Goal: Information Seeking & Learning: Obtain resource

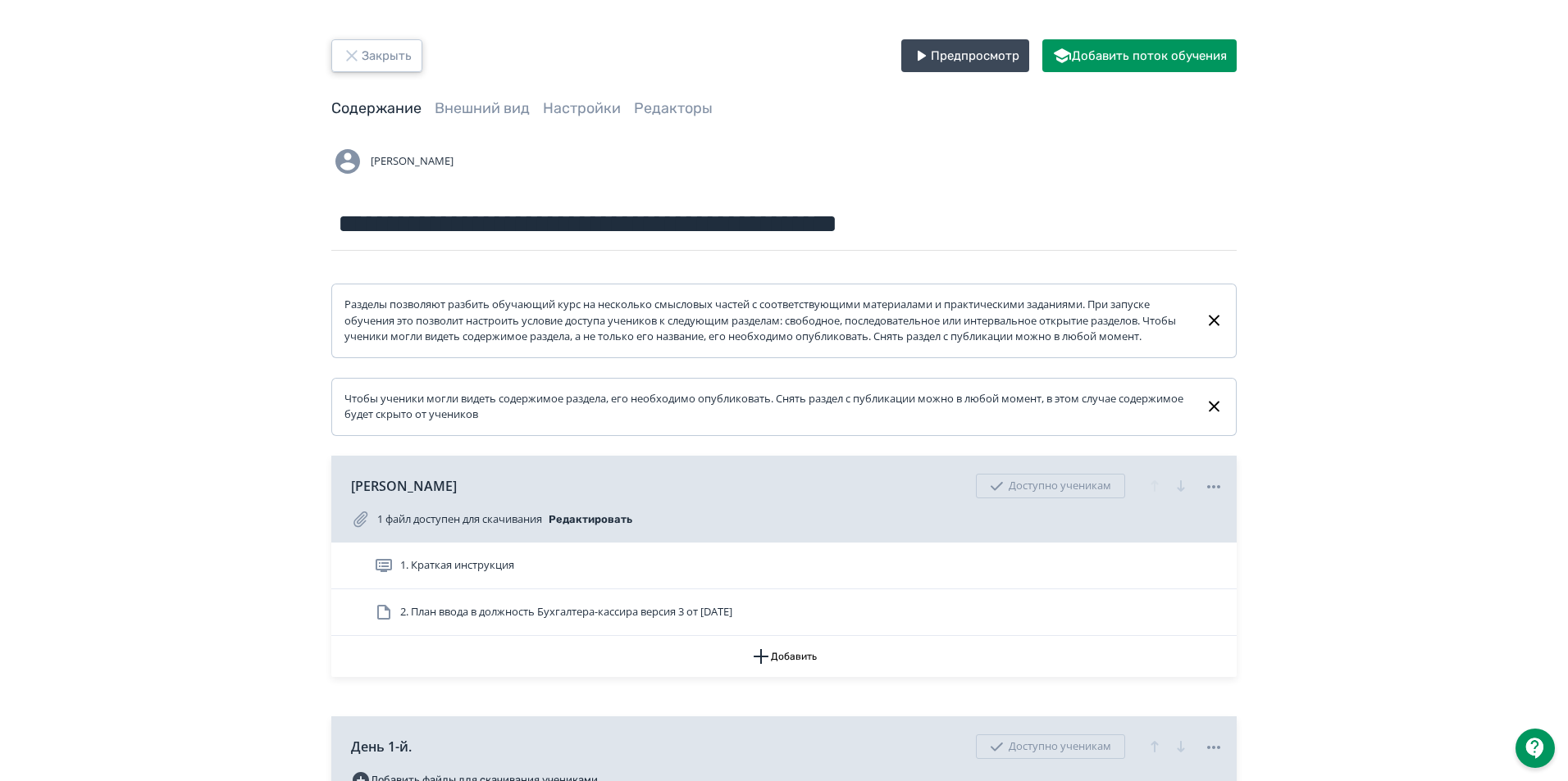
click at [372, 63] on button "Закрыть" at bounding box center [377, 56] width 91 height 33
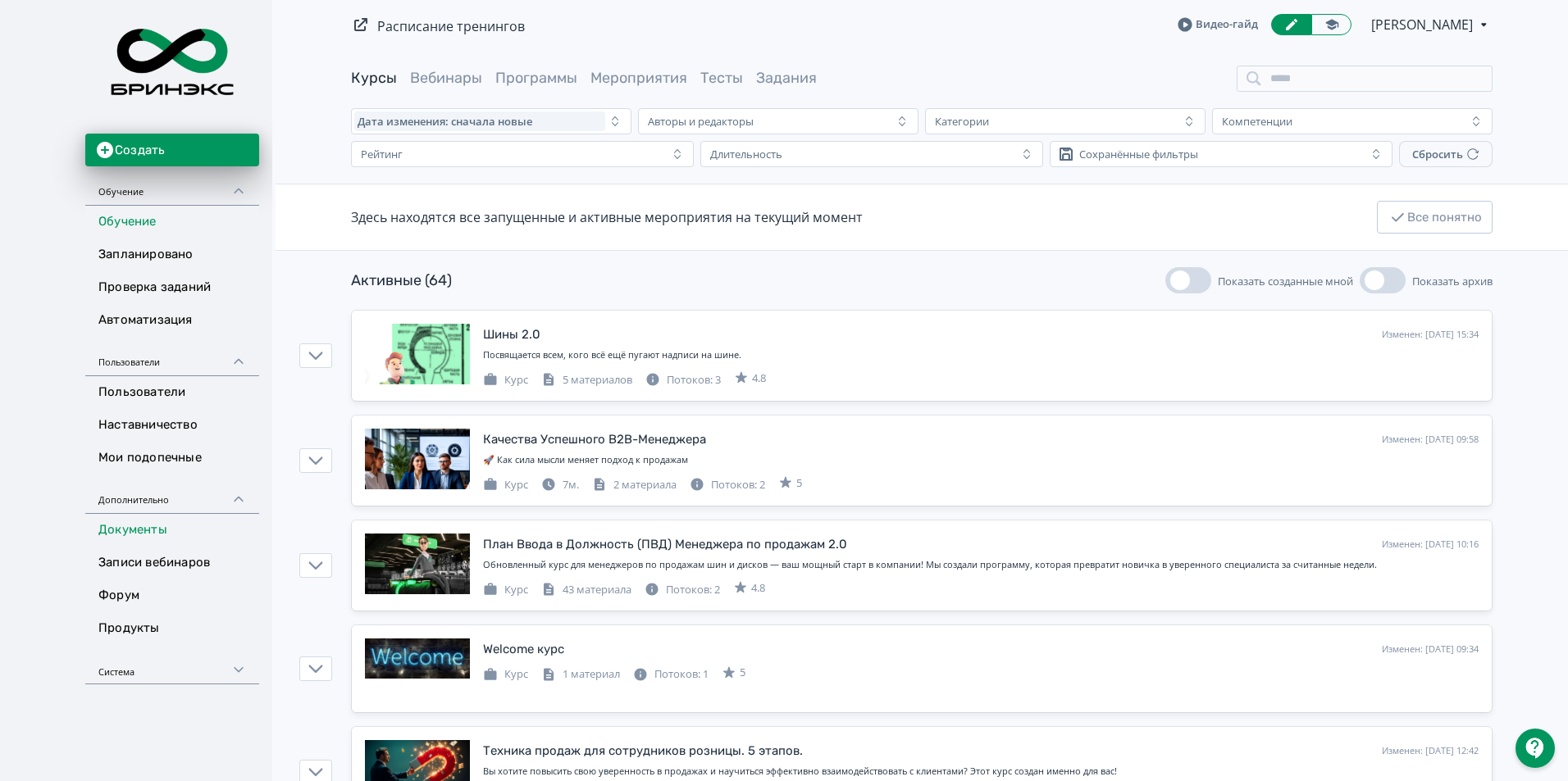
click at [142, 528] on link "Документы" at bounding box center [172, 530] width 174 height 33
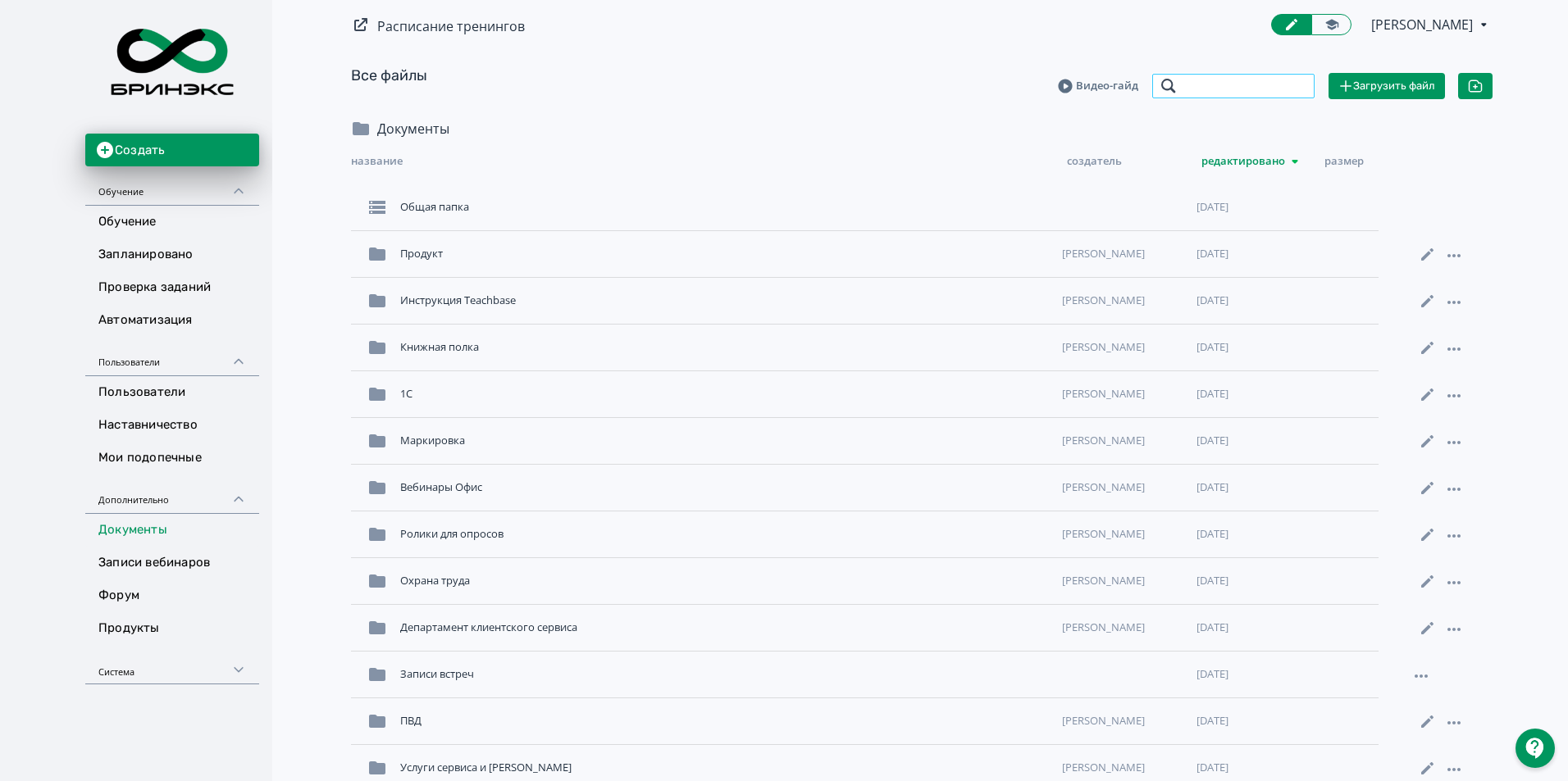
click at [1278, 80] on input "search" at bounding box center [1233, 86] width 164 height 26
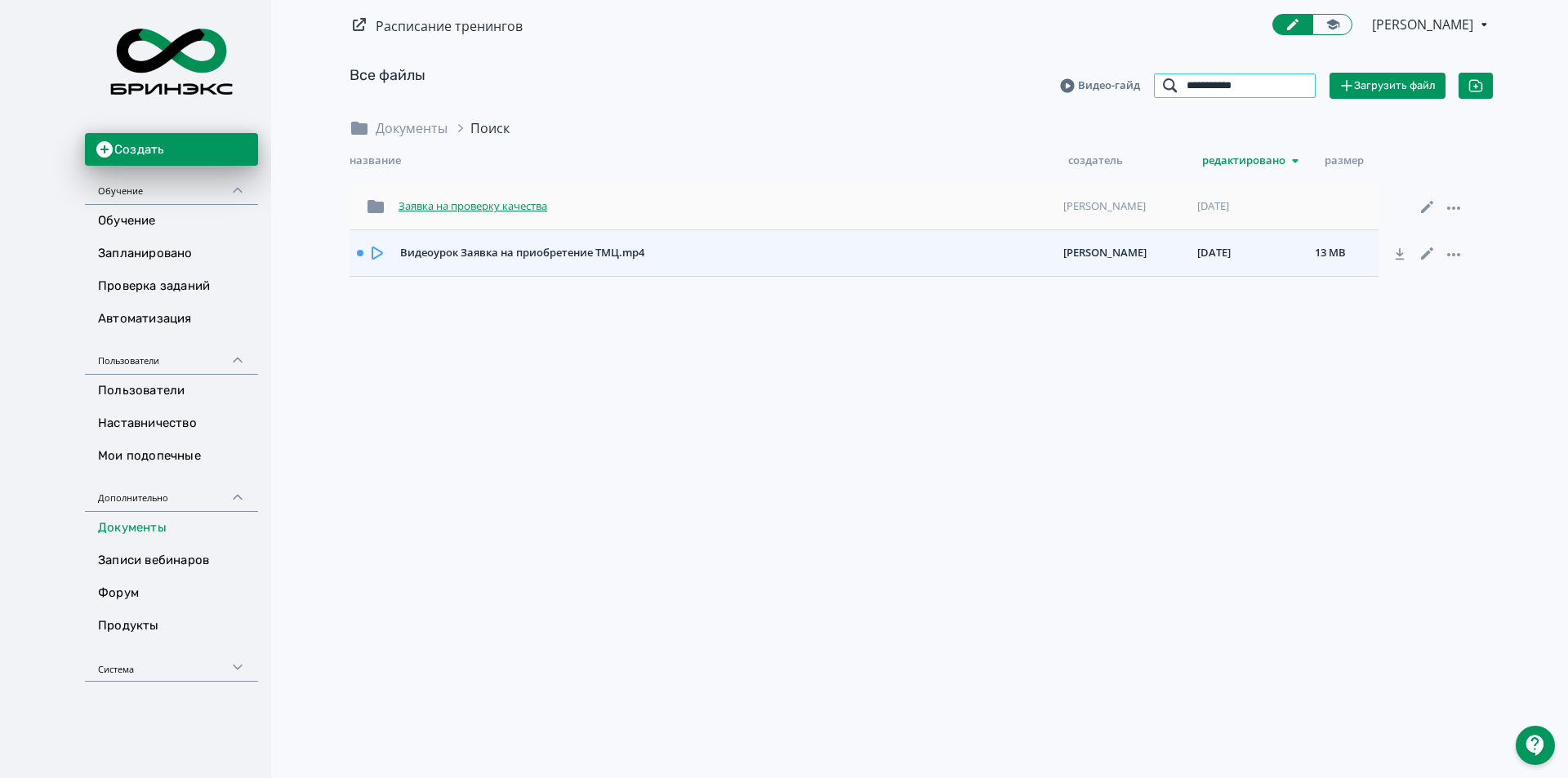
type input "**********"
click at [568, 211] on div "Заявка на проверку качества" at bounding box center [724, 206] width 664 height 29
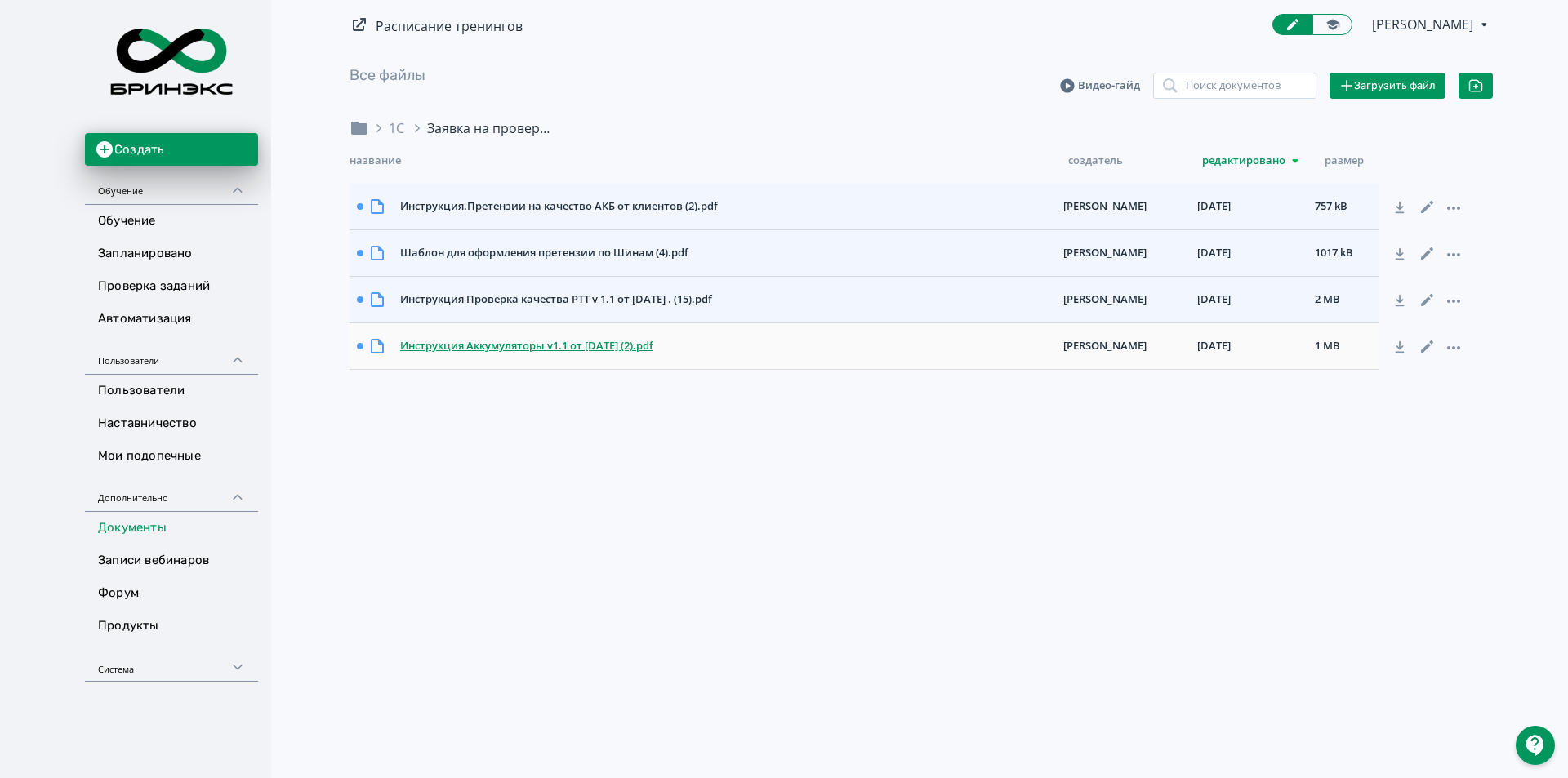
click at [586, 357] on div "Инструкция Аккумуляторы v1.1 от [DATE] (2).pdf" at bounding box center [724, 345] width 663 height 29
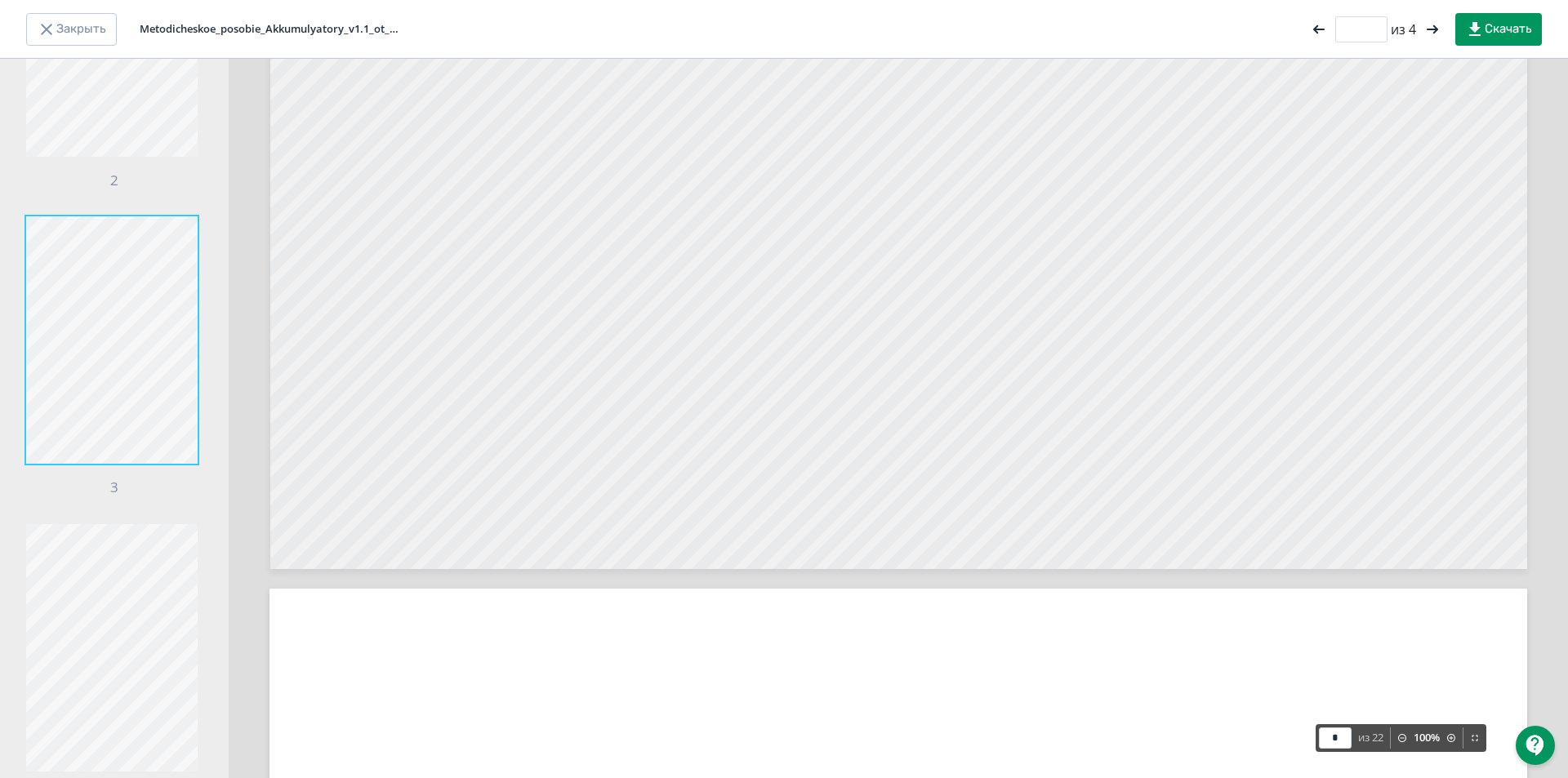
scroll to position [5408, 0]
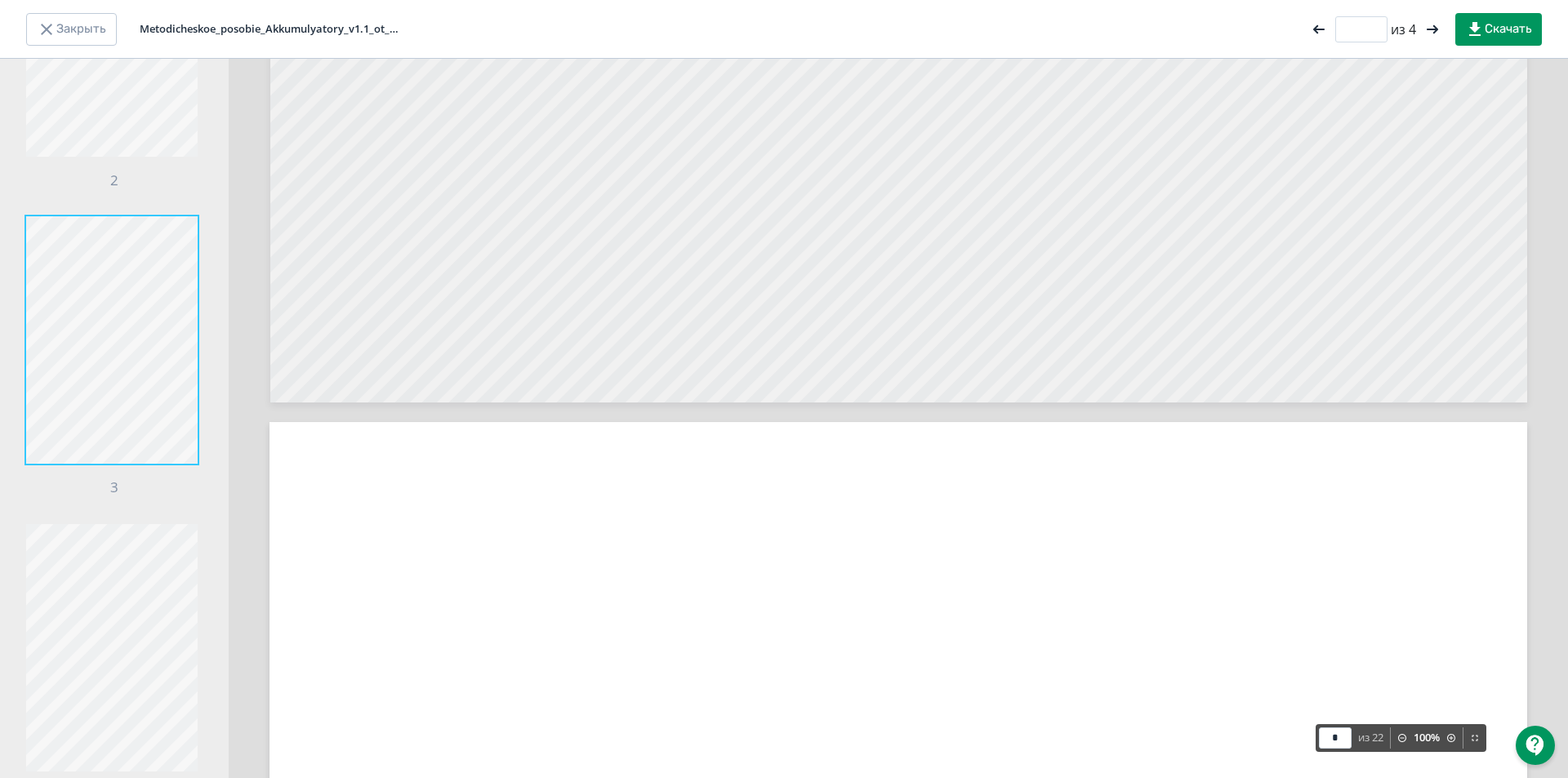
type input "*"
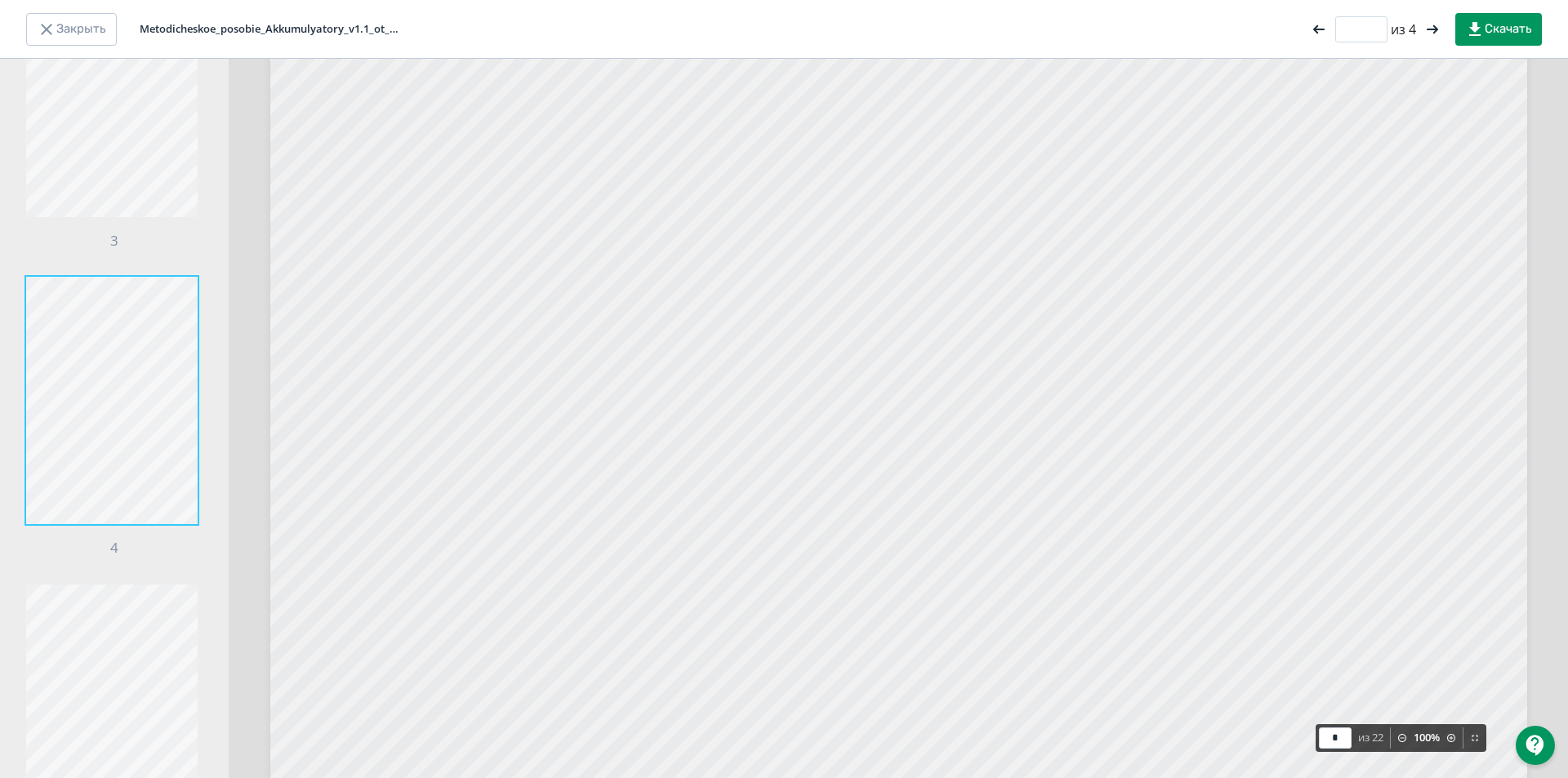
scroll to position [6727, 0]
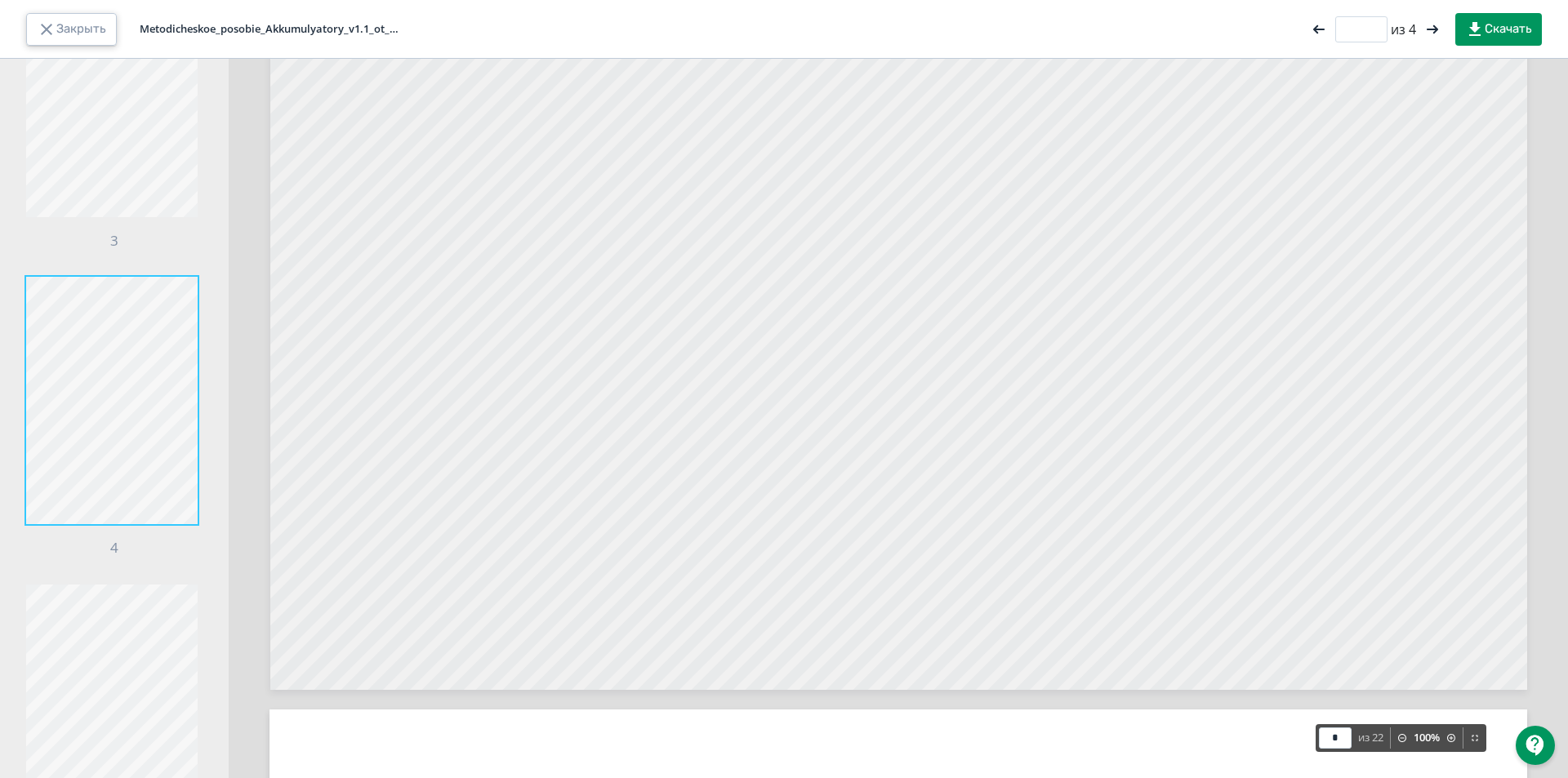
click at [66, 34] on button "Закрыть" at bounding box center [71, 29] width 91 height 33
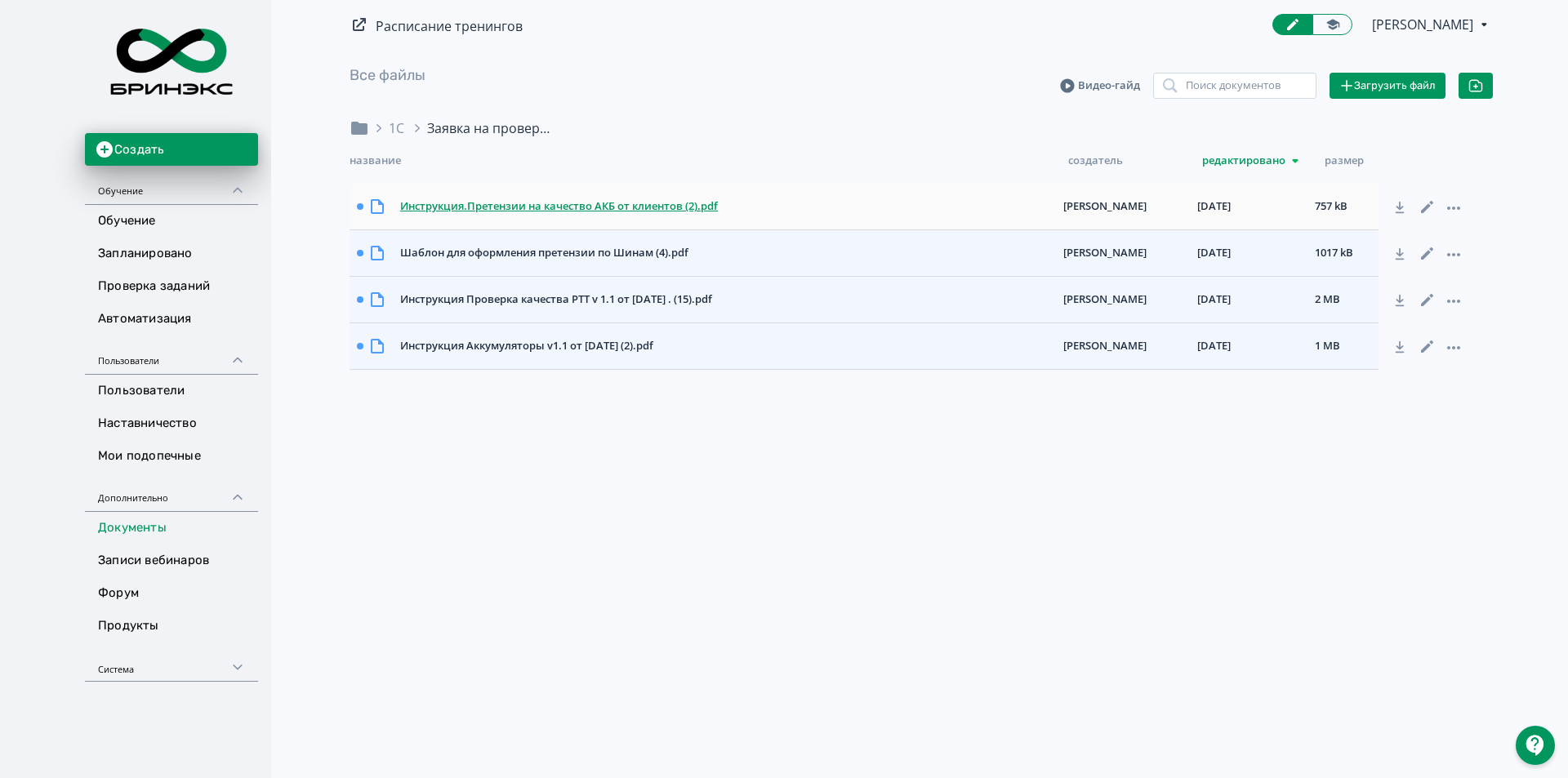
click at [614, 210] on div "Инструкция.Претензии на качество АКБ от клиентов (2).pdf" at bounding box center [724, 206] width 663 height 29
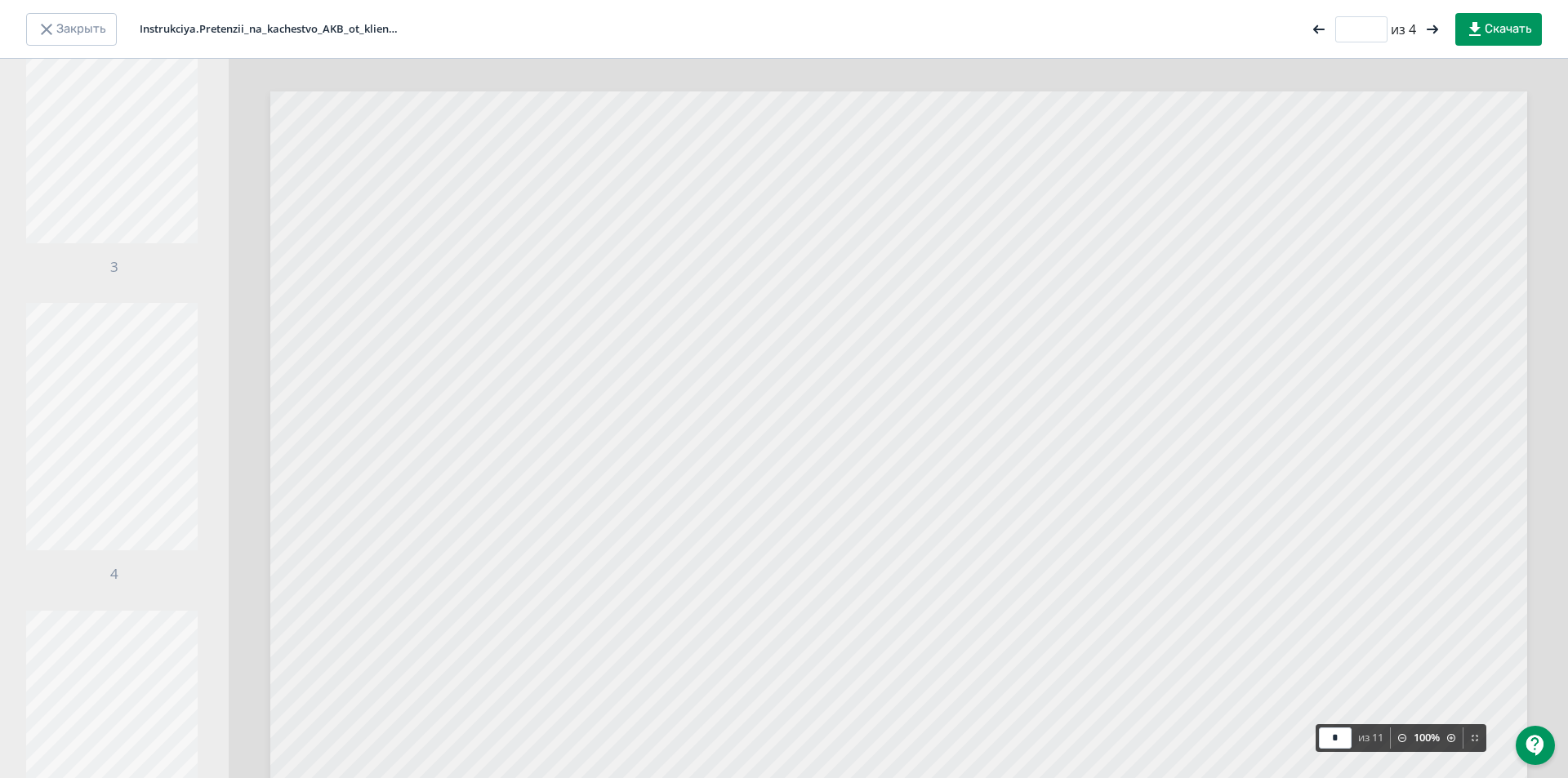
scroll to position [736, 0]
click at [79, 46] on div "Закрыть Instrukciya.Pretenzii_na_kachestvo_AKB_ot_klientov_(2).pdf * из 4 Скача…" at bounding box center [784, 29] width 1568 height 59
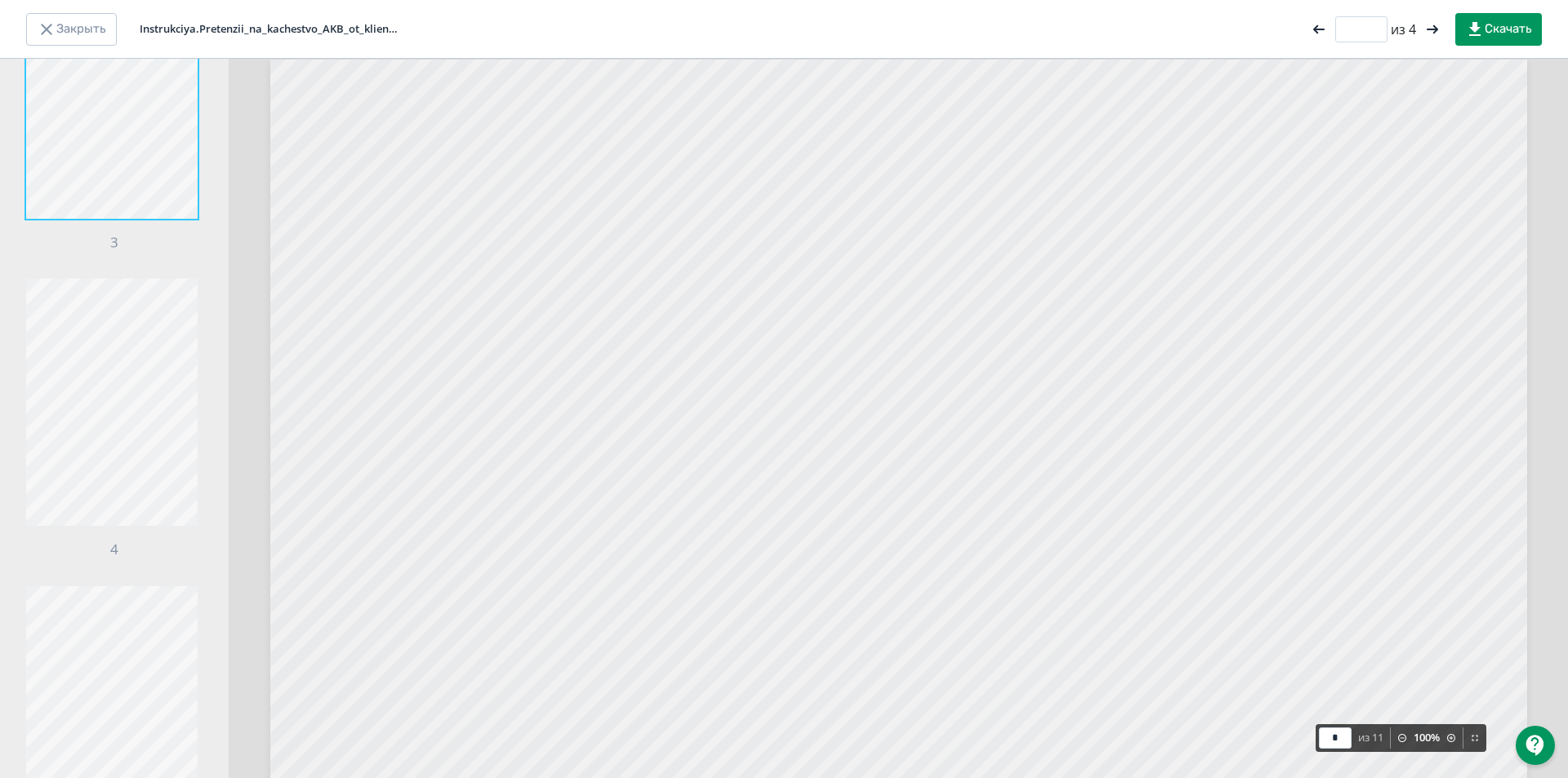
type input "*"
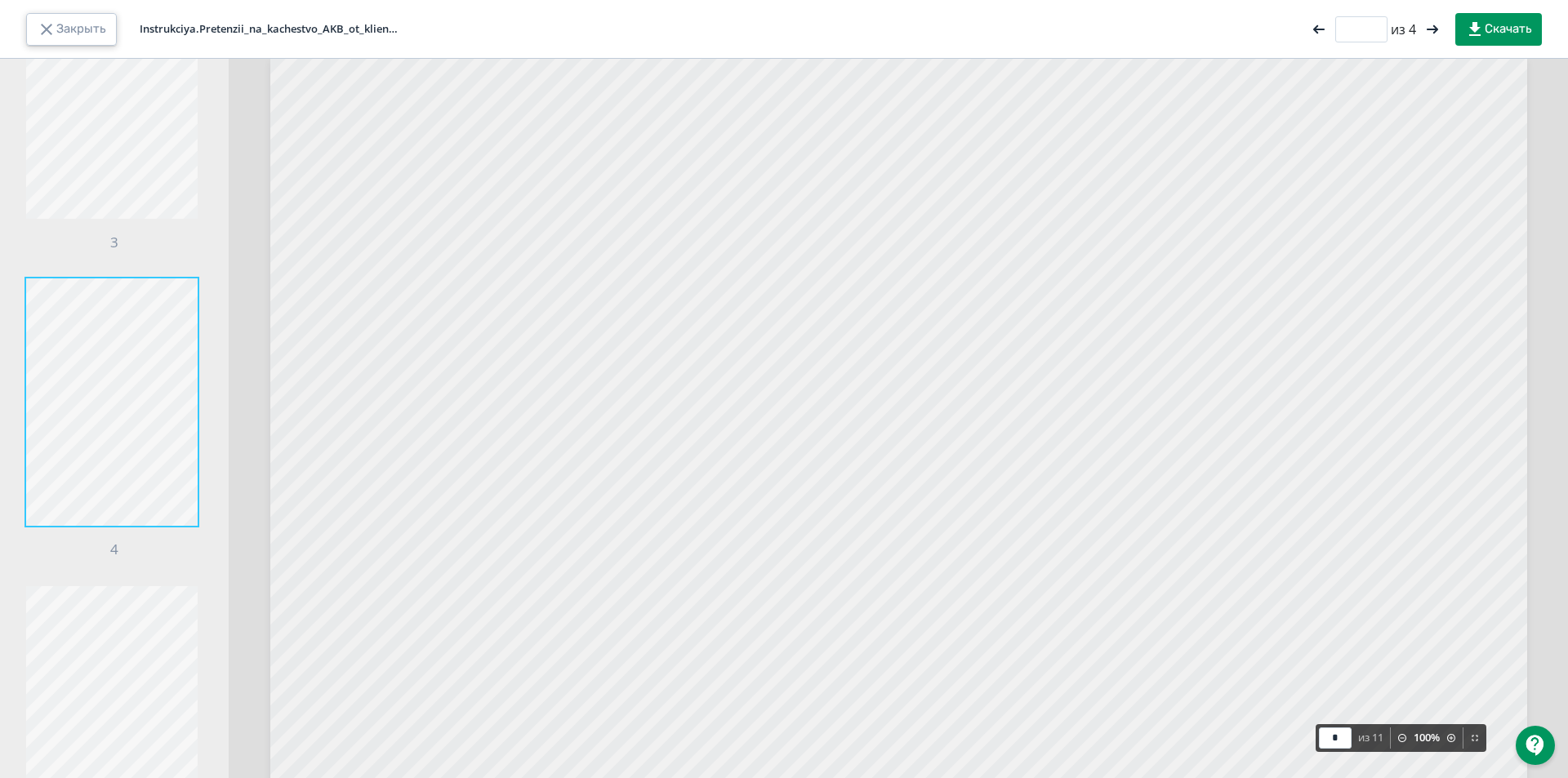
click at [51, 29] on icon "button" at bounding box center [46, 29] width 20 height 20
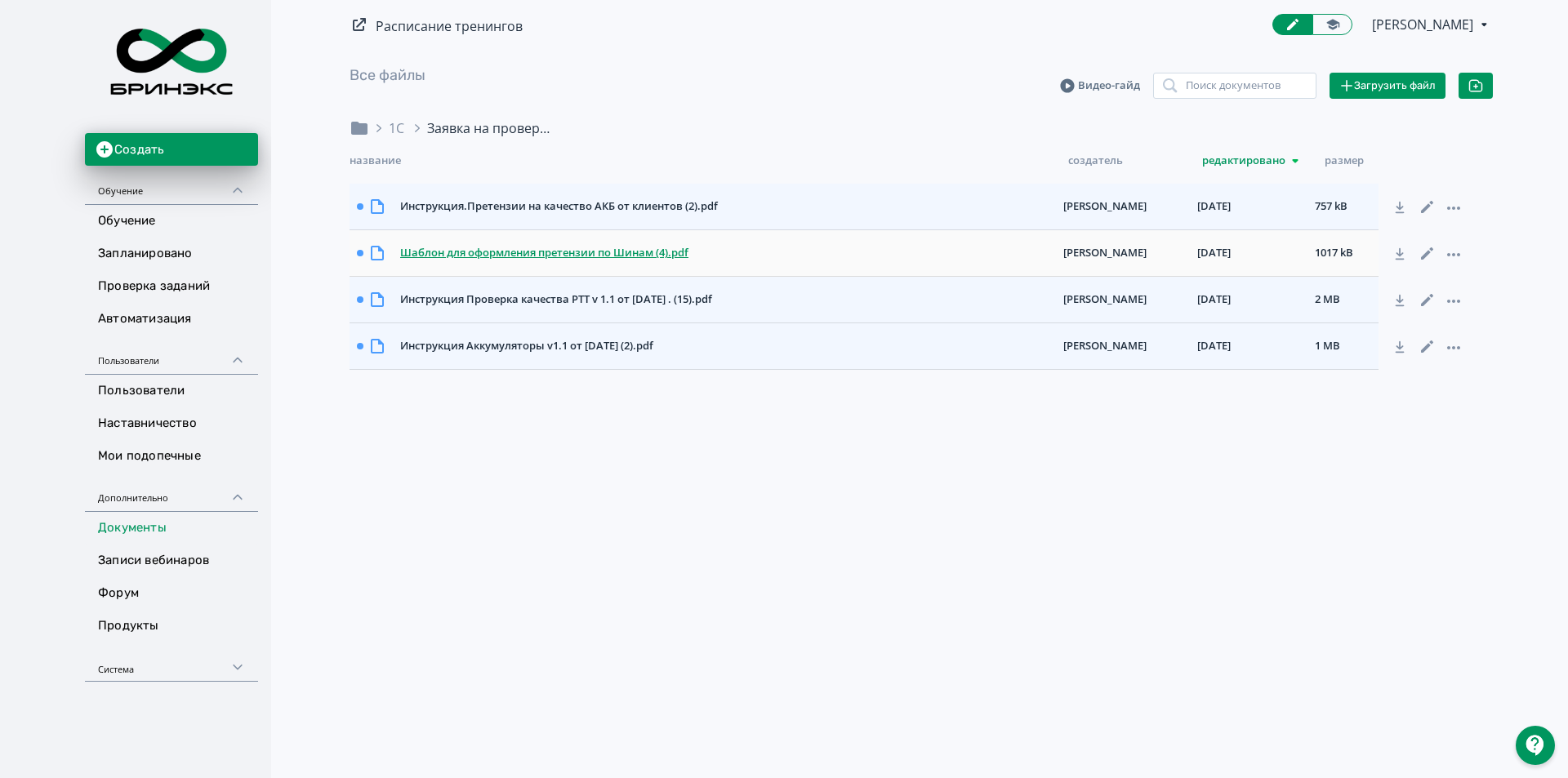
click at [616, 260] on div "Шаблон для оформления претензии по Шинам (4).pdf" at bounding box center [724, 252] width 663 height 29
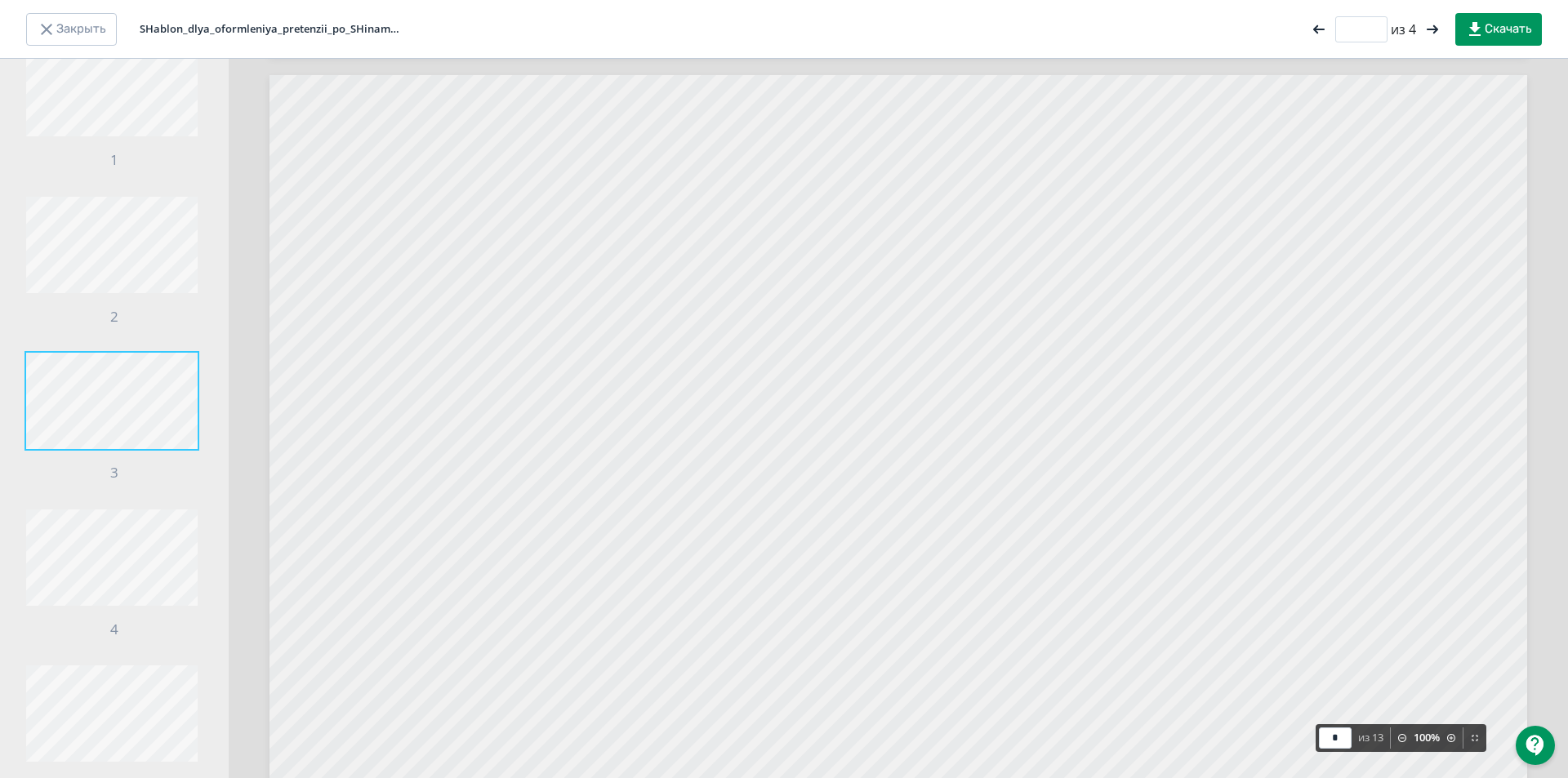
scroll to position [1879, 0]
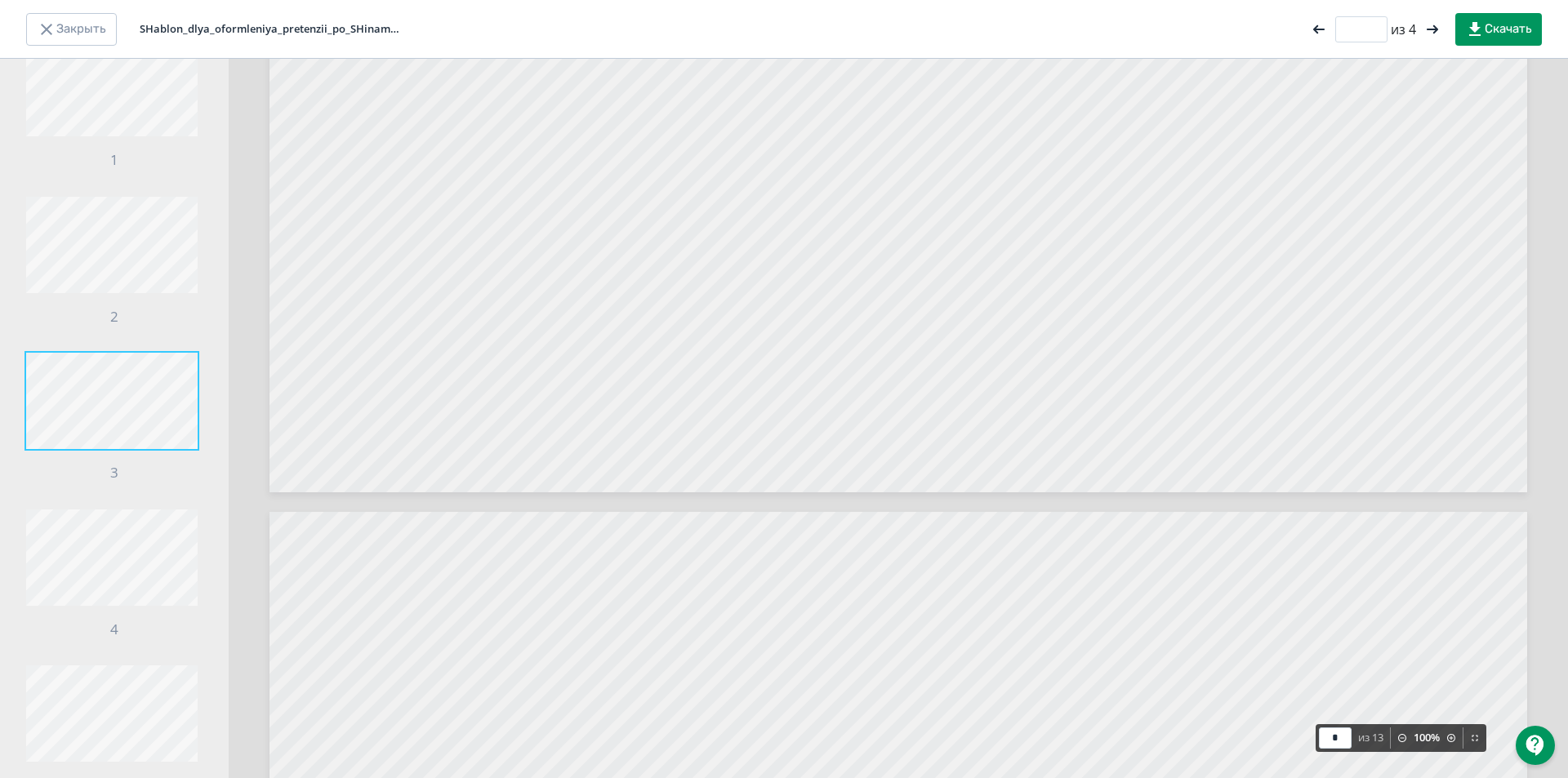
type input "*"
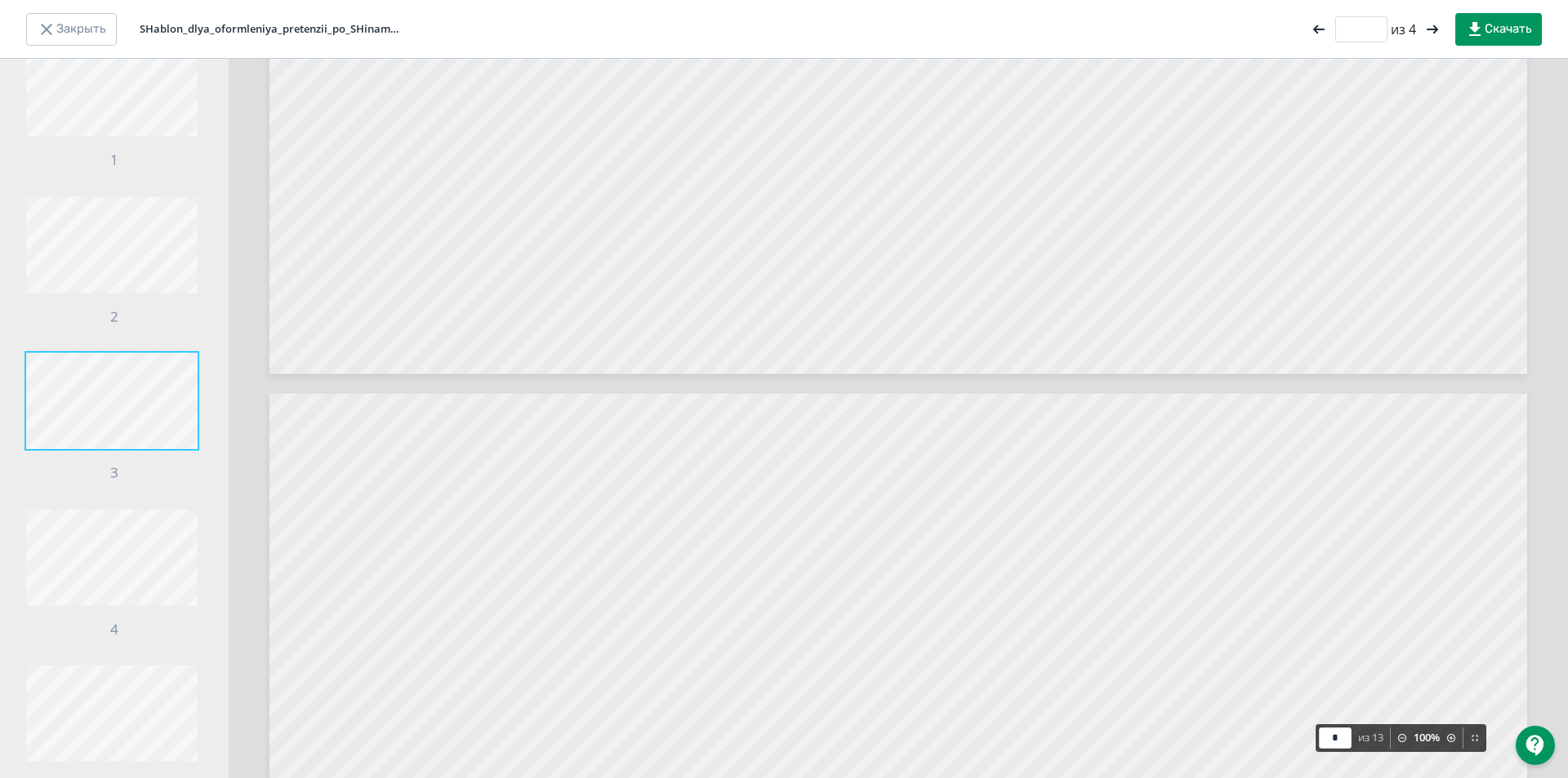
scroll to position [208, 0]
click at [104, 28] on button "Закрыть" at bounding box center [71, 29] width 91 height 33
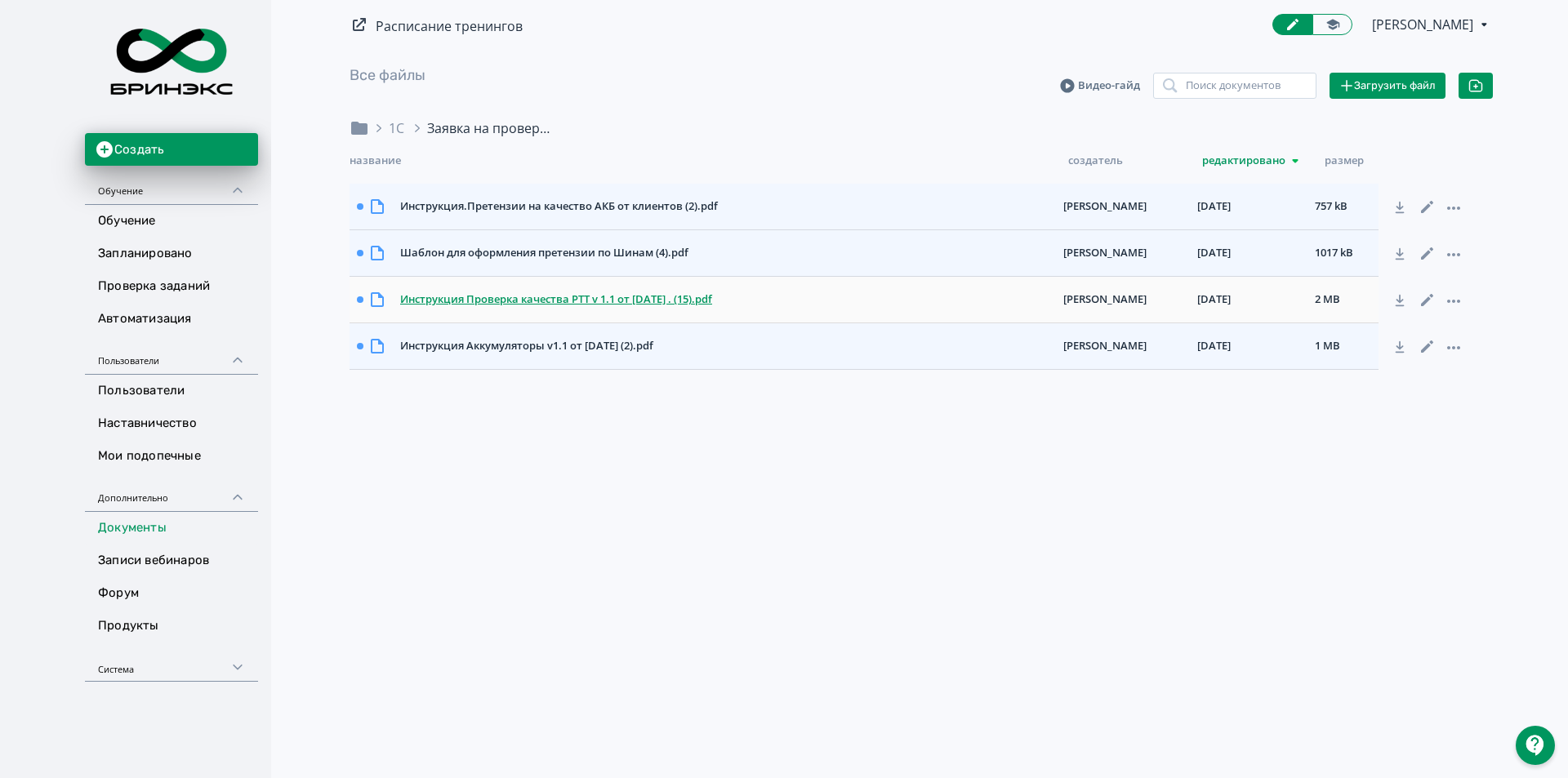
click at [533, 302] on div "Инструкция Проверка качества РТТ v 1.1 от [DATE] . (15).pdf" at bounding box center [724, 299] width 663 height 29
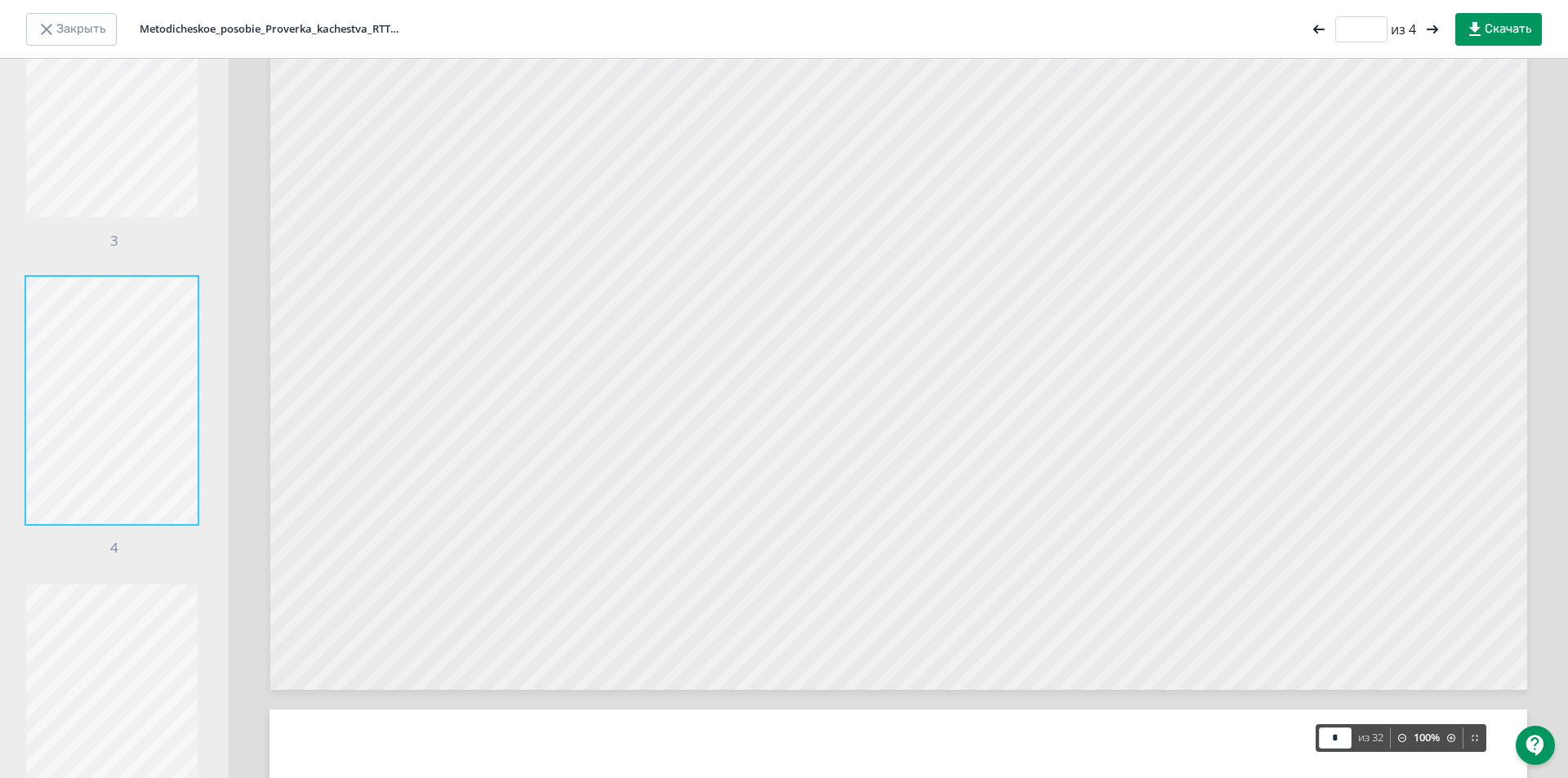
scroll to position [7135, 0]
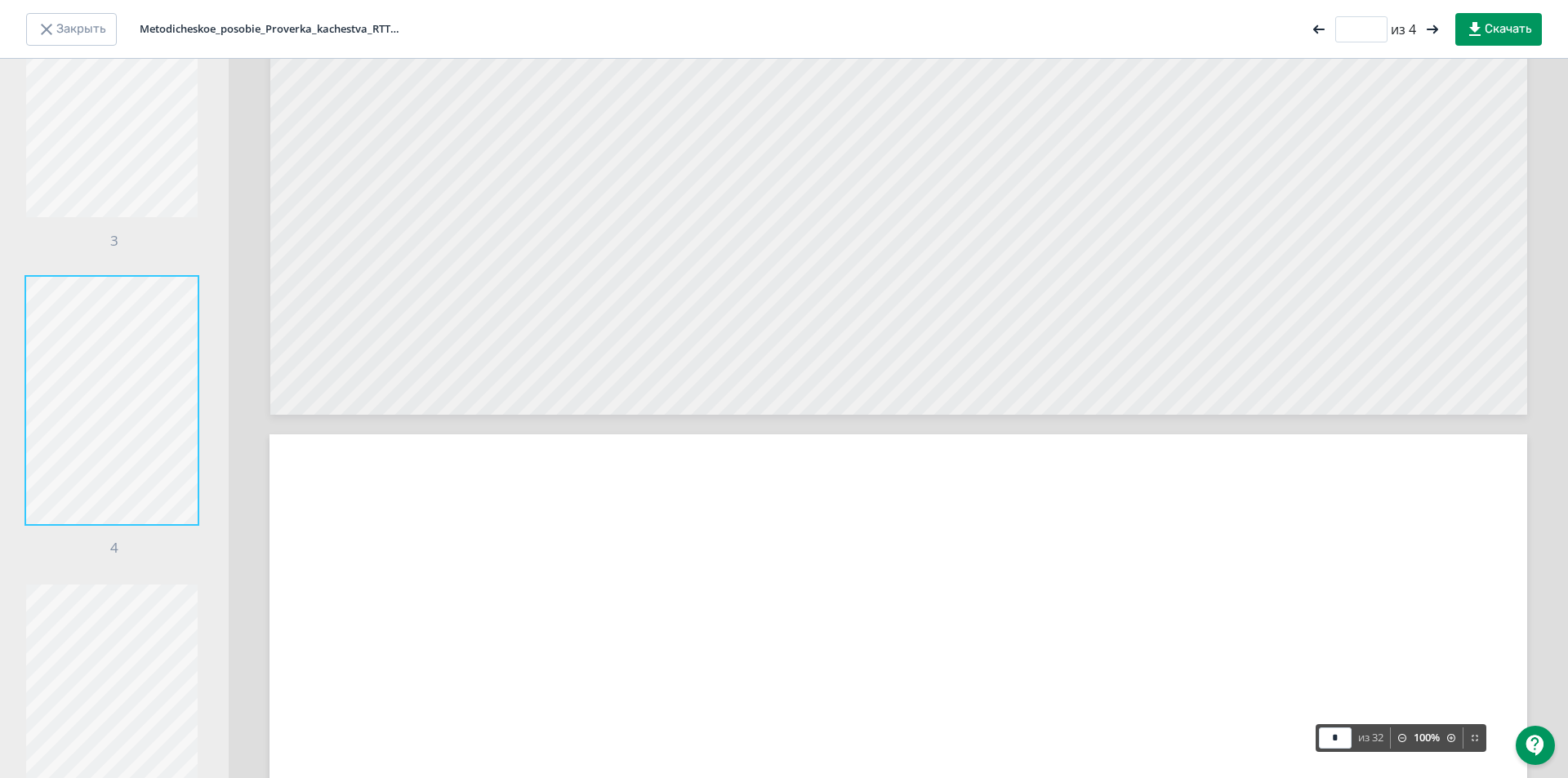
type input "*"
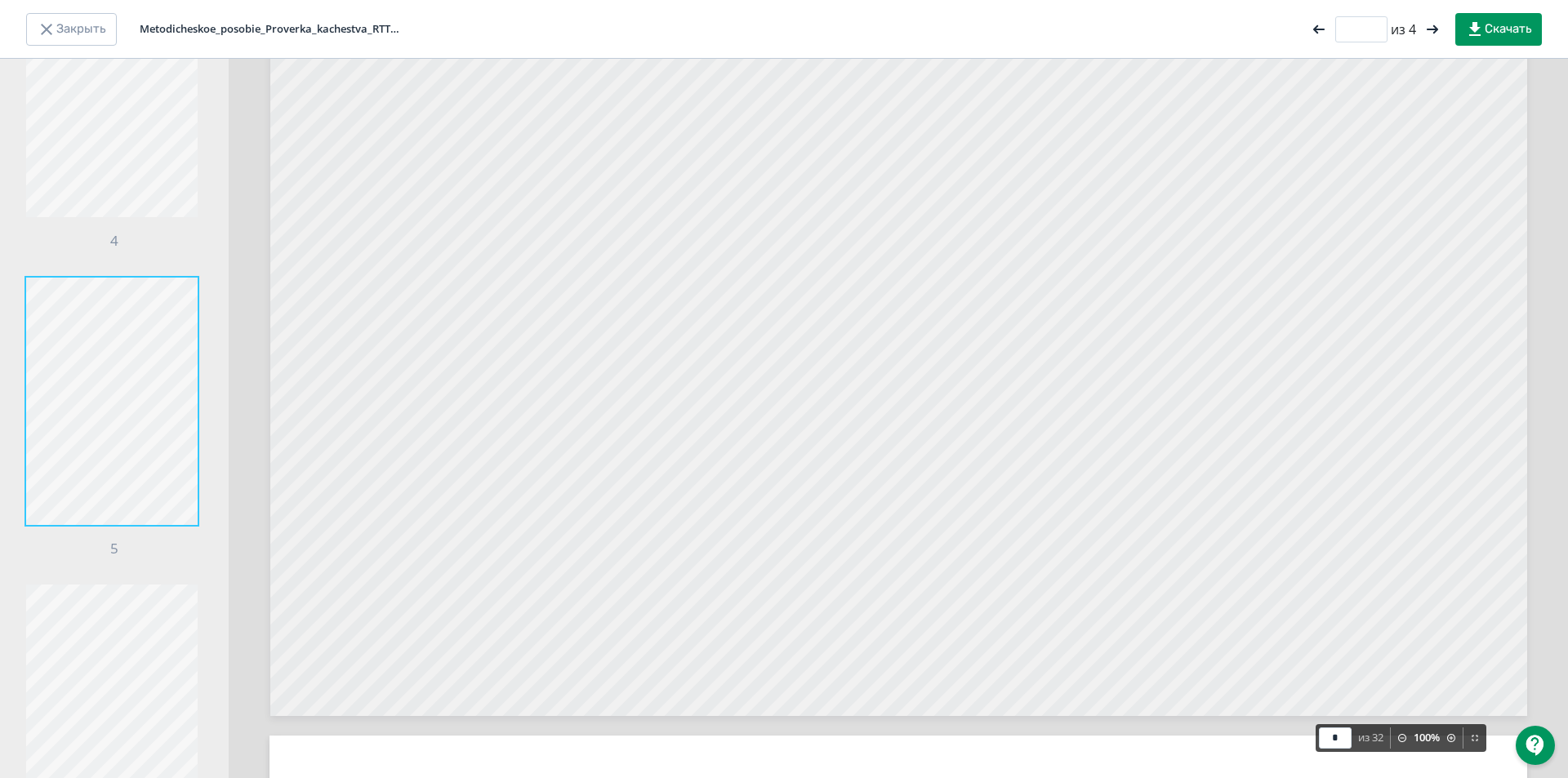
scroll to position [8769, 0]
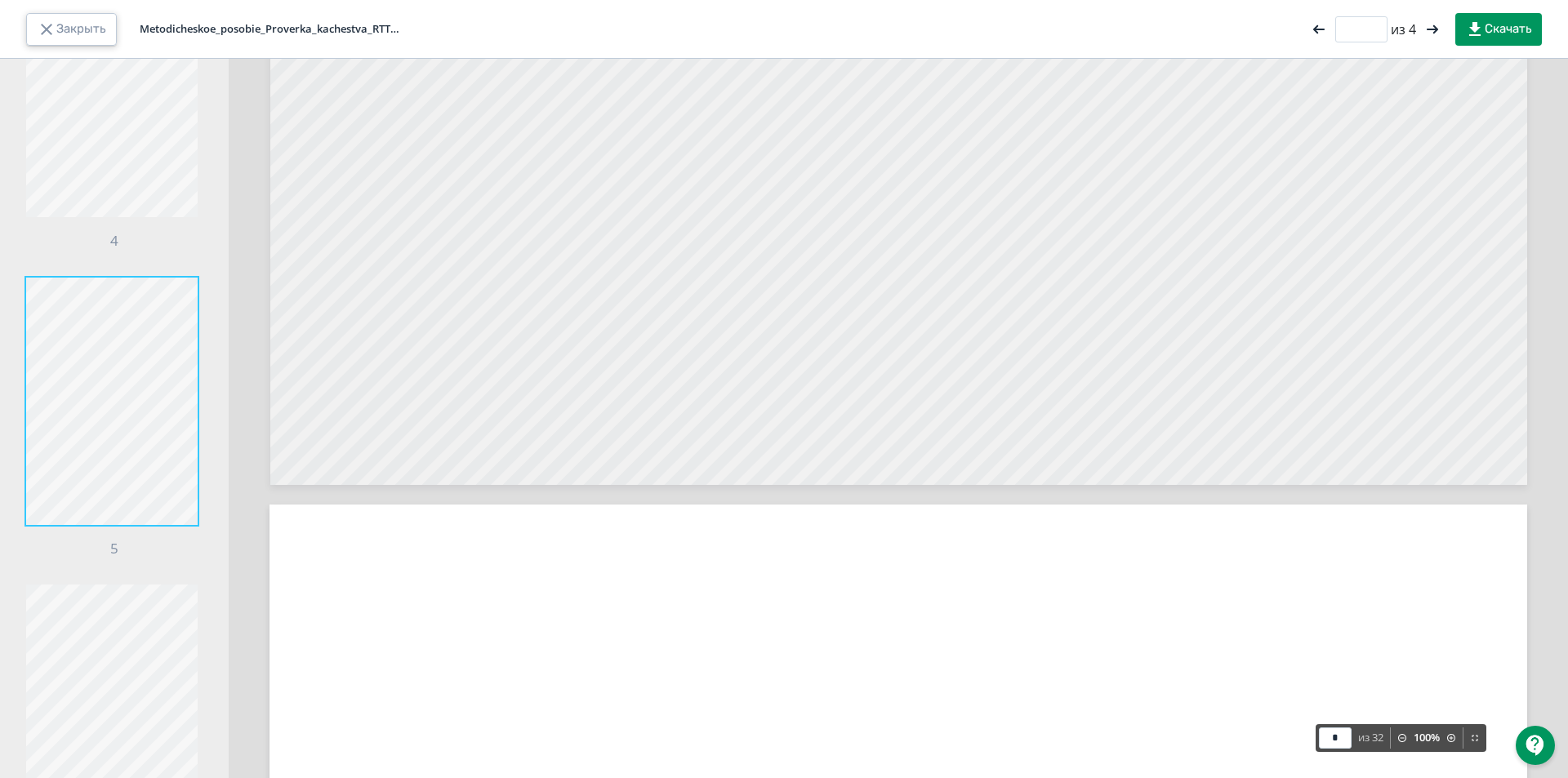
click at [103, 29] on button "Закрыть" at bounding box center [71, 29] width 91 height 33
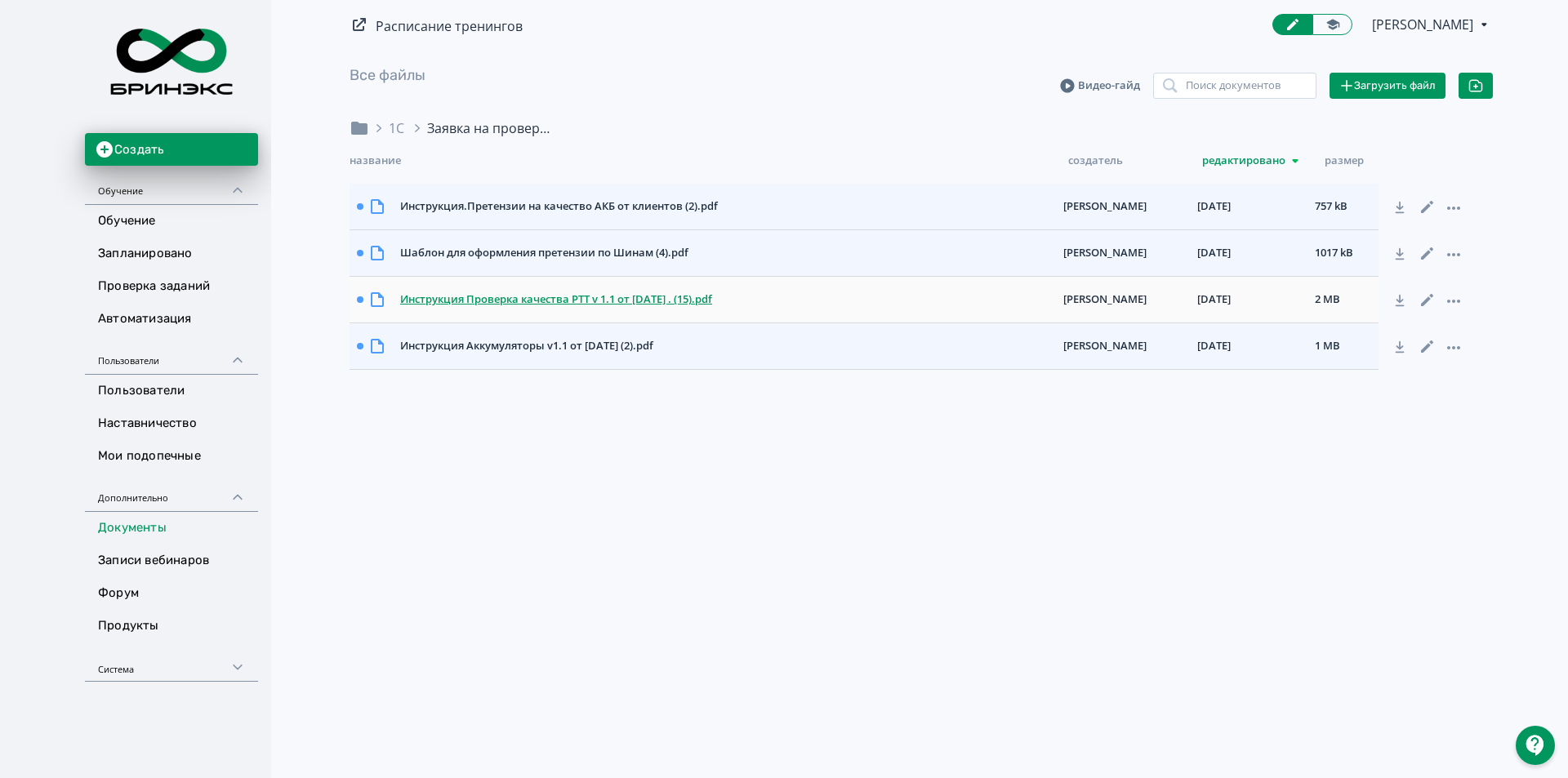
click at [619, 300] on div "Инструкция Проверка качества РТТ v 1.1 от [DATE] . (15).pdf" at bounding box center [724, 299] width 663 height 29
